Goal: Information Seeking & Learning: Check status

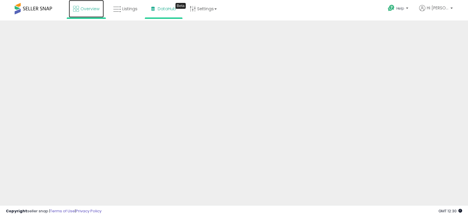
click at [96, 10] on span "Overview" at bounding box center [89, 9] width 19 height 6
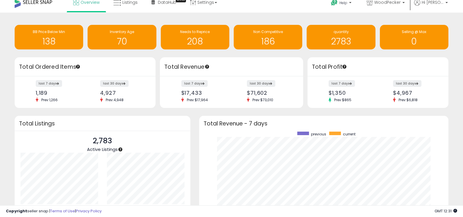
scroll to position [23, 0]
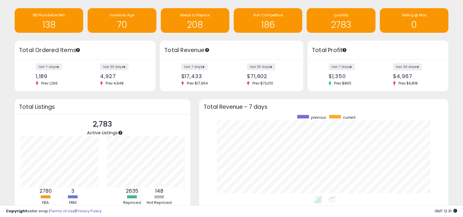
click at [404, 64] on label "last 30 days" at bounding box center [407, 66] width 29 height 7
click at [344, 66] on label "last 7 days" at bounding box center [341, 66] width 27 height 7
click at [408, 63] on label "last 30 days" at bounding box center [407, 66] width 29 height 7
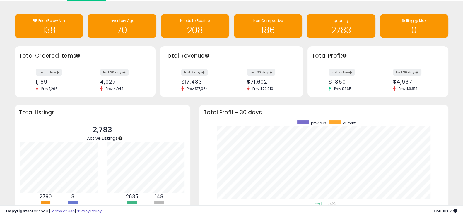
scroll to position [82, 0]
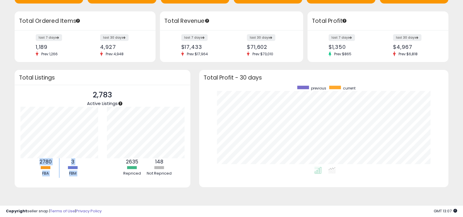
drag, startPoint x: 182, startPoint y: 162, endPoint x: 102, endPoint y: 86, distance: 109.7
click at [101, 85] on div "2,783 Active Listings 2780 FBA 3" at bounding box center [103, 136] width 176 height 102
drag, startPoint x: 102, startPoint y: 86, endPoint x: 148, endPoint y: 167, distance: 93.7
click at [148, 167] on div "2,783 Active Listings 2780 FBA 3" at bounding box center [103, 136] width 176 height 102
